Goal: Information Seeking & Learning: Learn about a topic

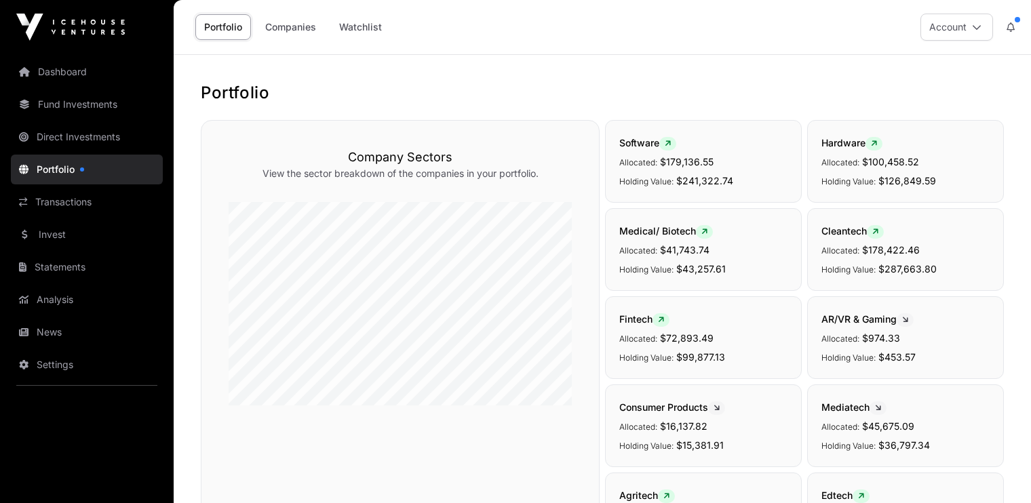
scroll to position [339, 0]
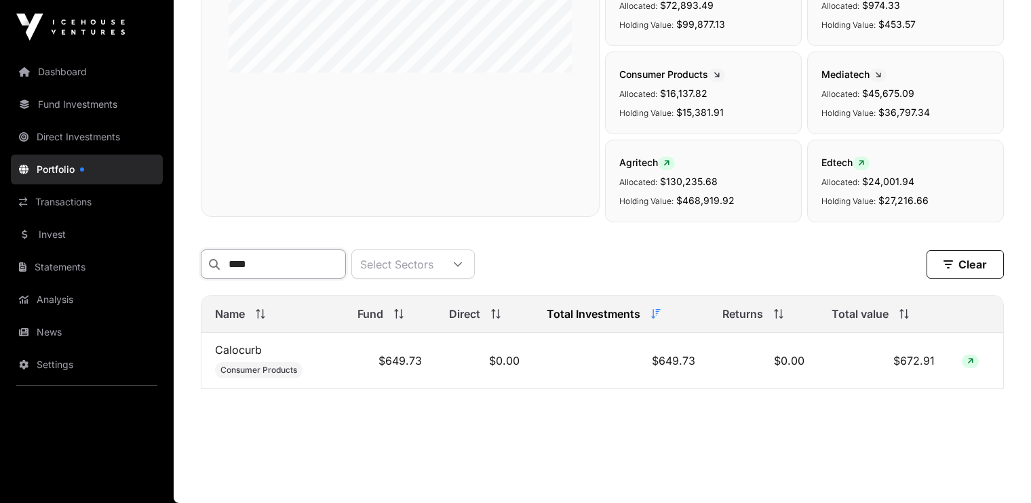
click at [292, 260] on input "****" at bounding box center [273, 264] width 145 height 29
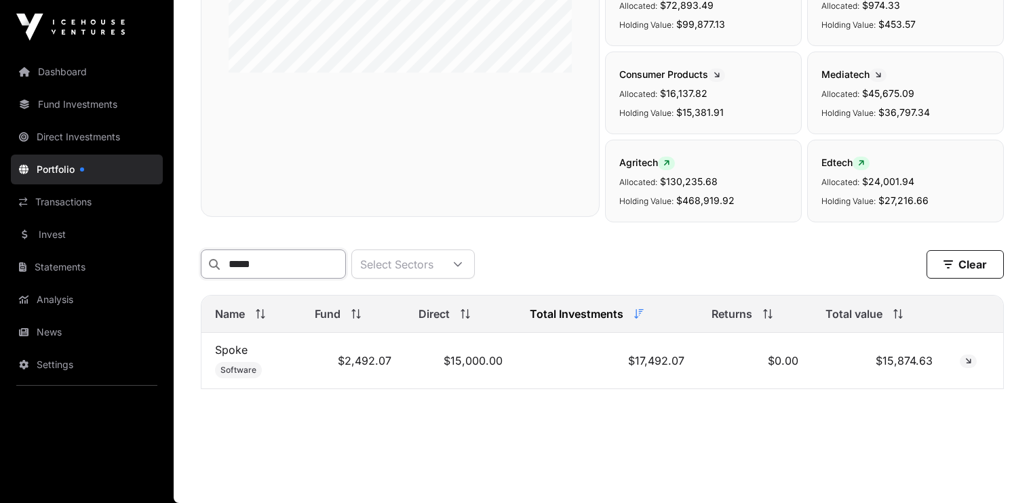
type input "*****"
click at [233, 354] on link "Spoke" at bounding box center [231, 350] width 33 height 14
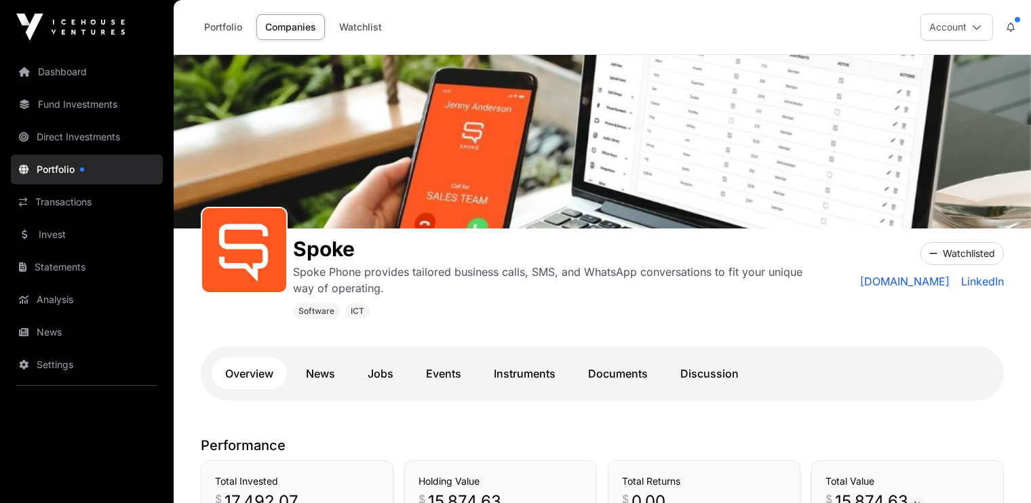
click at [602, 370] on link "Documents" at bounding box center [617, 373] width 87 height 33
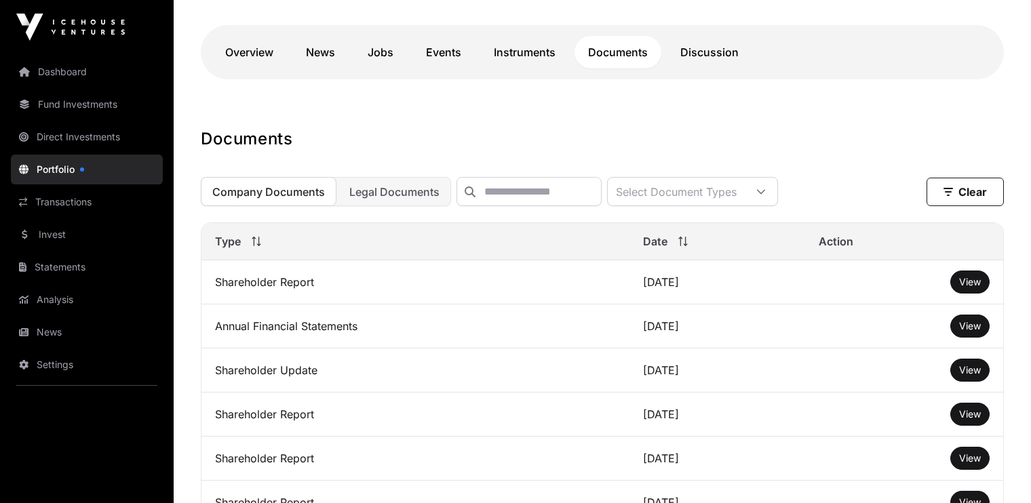
scroll to position [339, 0]
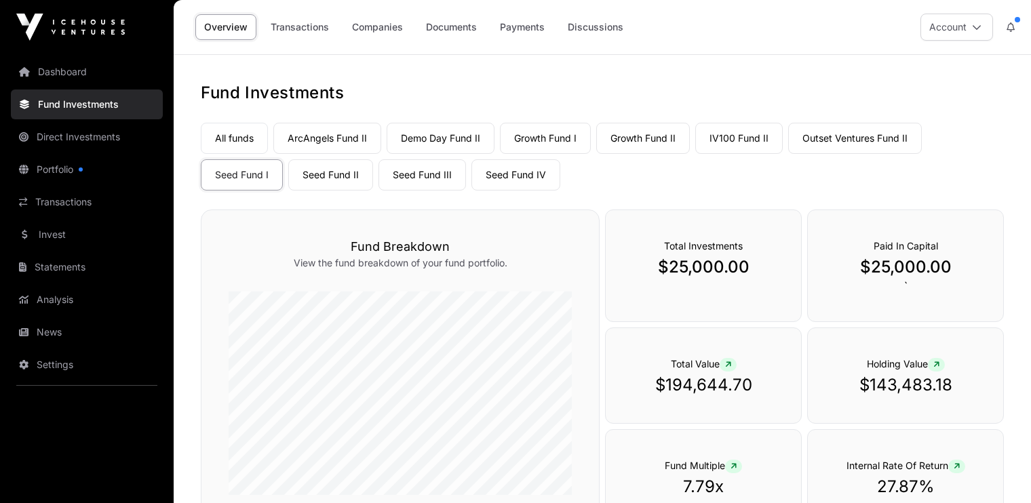
click at [372, 23] on link "Companies" at bounding box center [377, 27] width 68 height 26
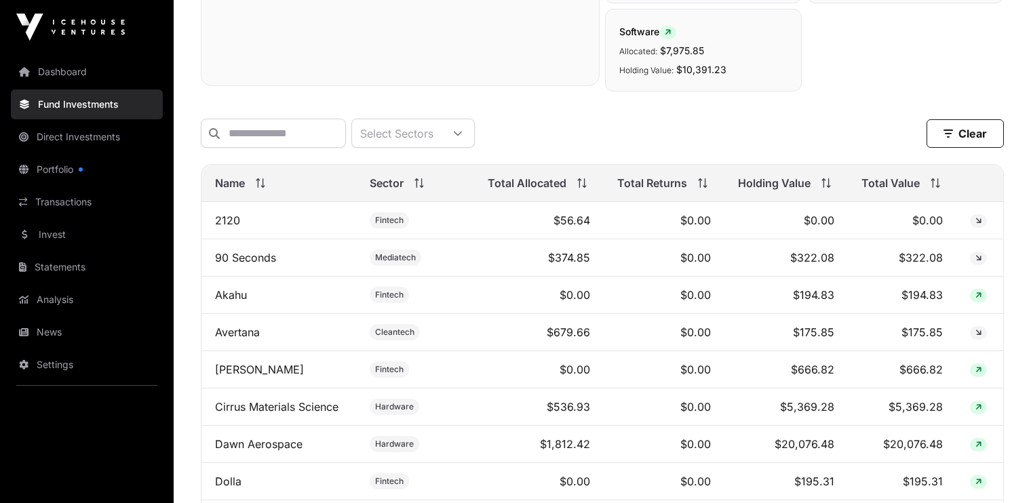
scroll to position [567, 0]
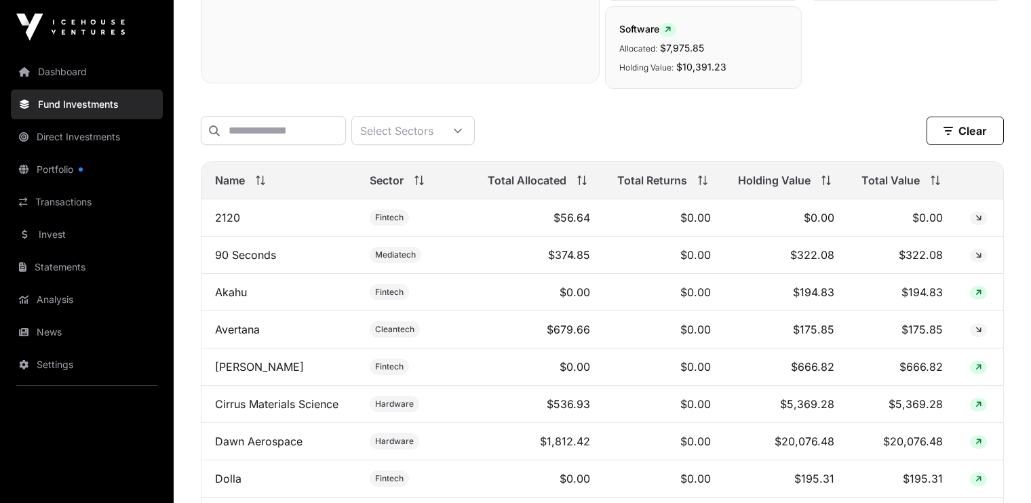
click at [880, 189] on span "Total Value" at bounding box center [890, 180] width 58 height 16
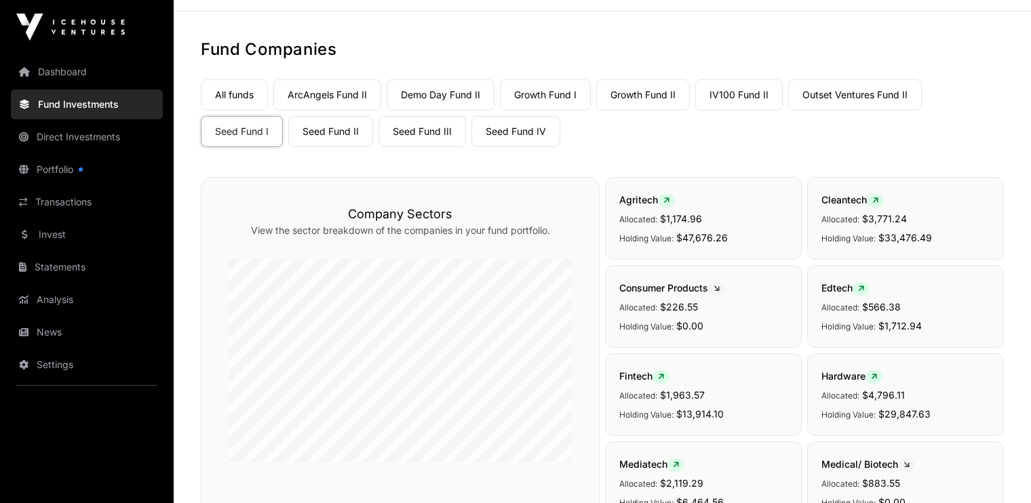
scroll to position [0, 0]
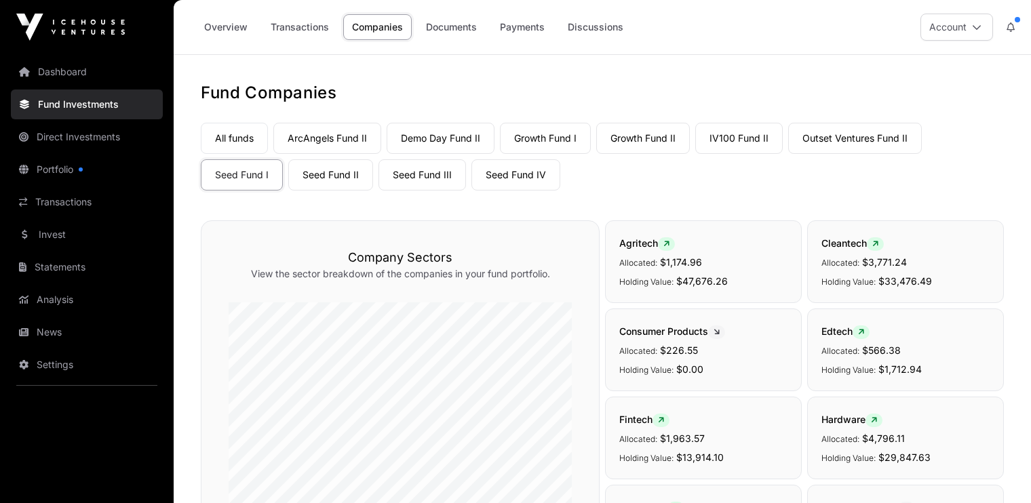
click at [233, 24] on link "Overview" at bounding box center [225, 27] width 61 height 26
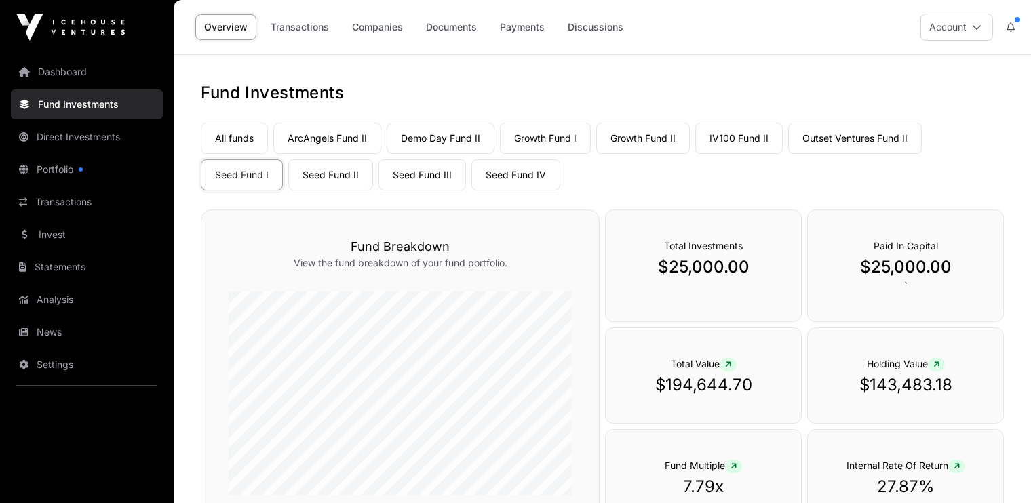
click at [369, 24] on link "Companies" at bounding box center [377, 27] width 68 height 26
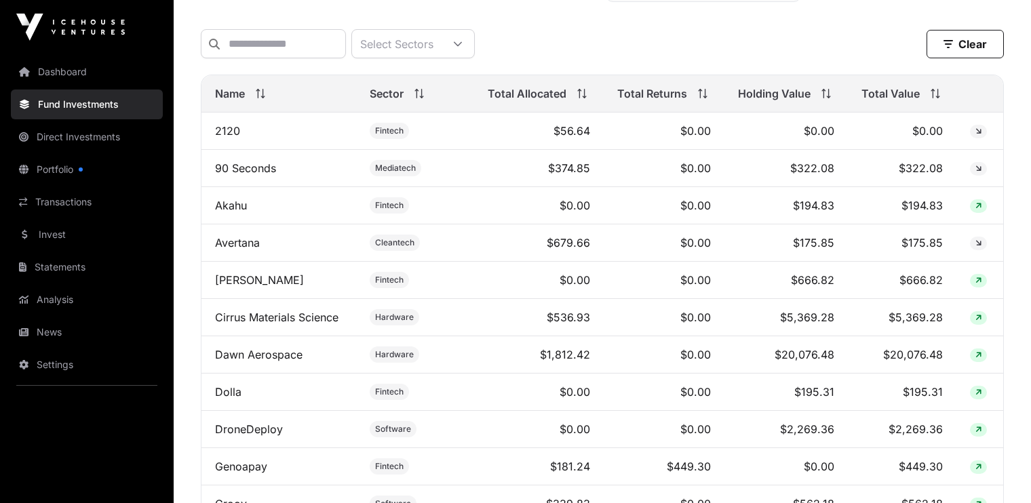
scroll to position [667, 0]
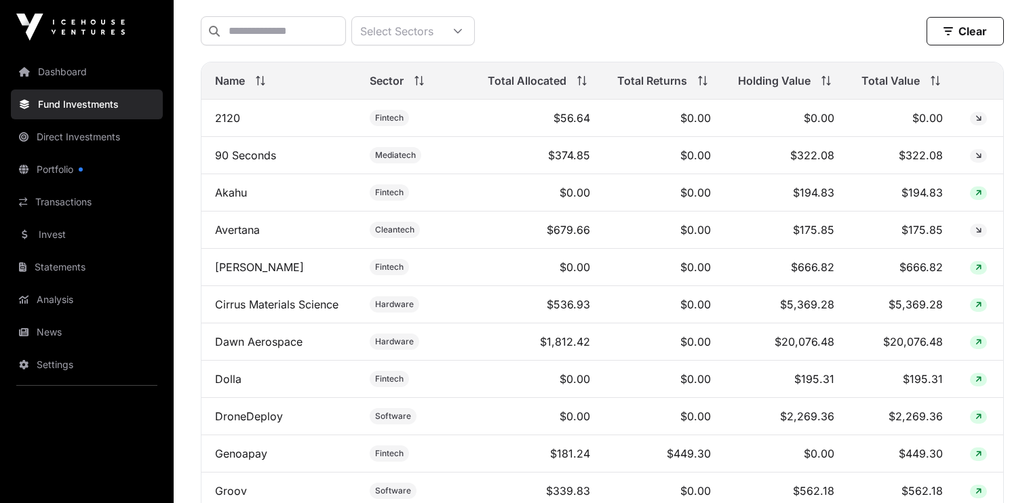
click at [900, 88] on span "Total Value" at bounding box center [890, 81] width 58 height 16
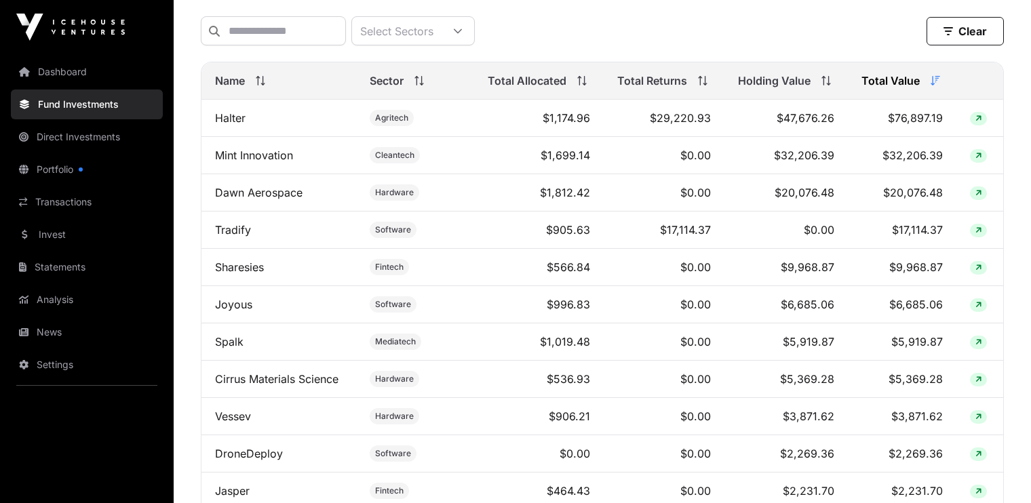
click at [791, 88] on span "Holding Value" at bounding box center [774, 81] width 73 height 16
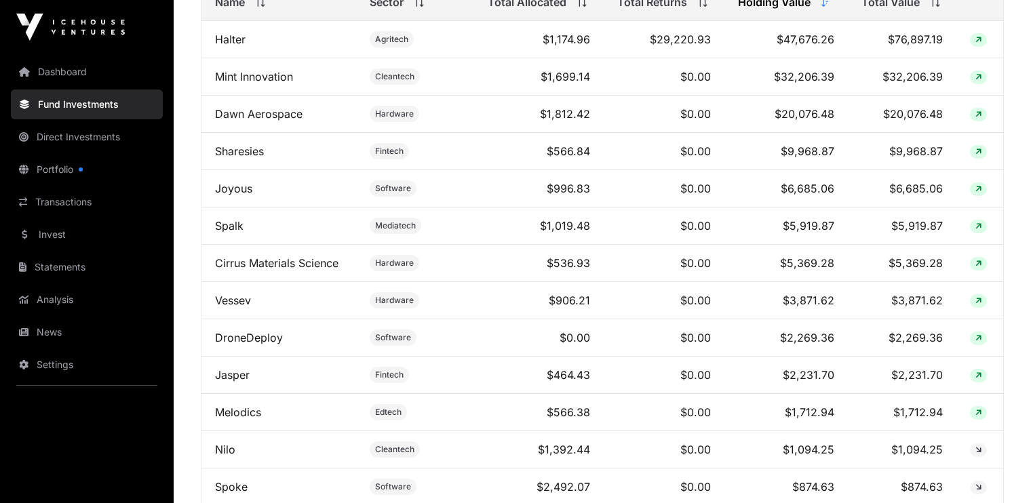
scroll to position [745, 0]
